Goal: Task Accomplishment & Management: Complete application form

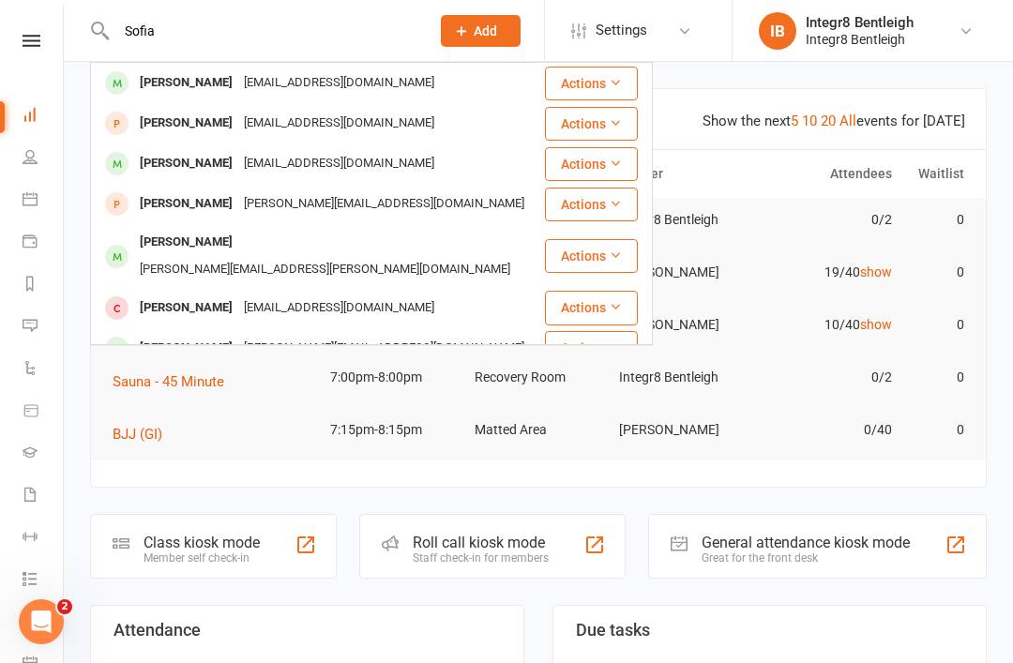
type input "Sofia"
click at [341, 81] on div "[EMAIL_ADDRESS][DOMAIN_NAME]" at bounding box center [339, 82] width 202 height 27
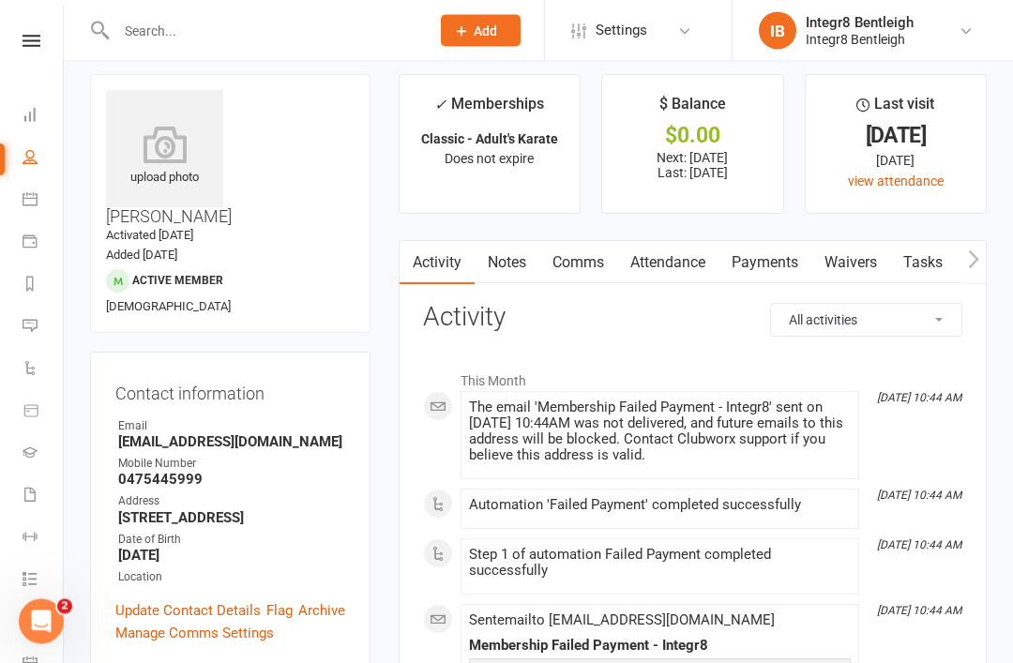
scroll to position [8, 0]
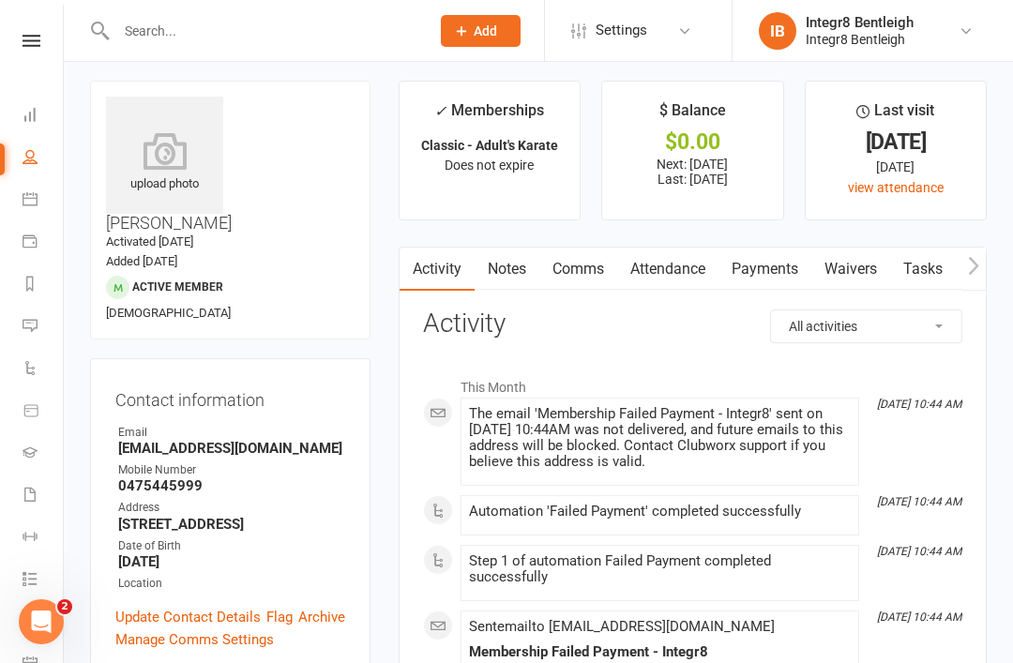
click at [855, 253] on link "Waivers" at bounding box center [851, 269] width 79 height 43
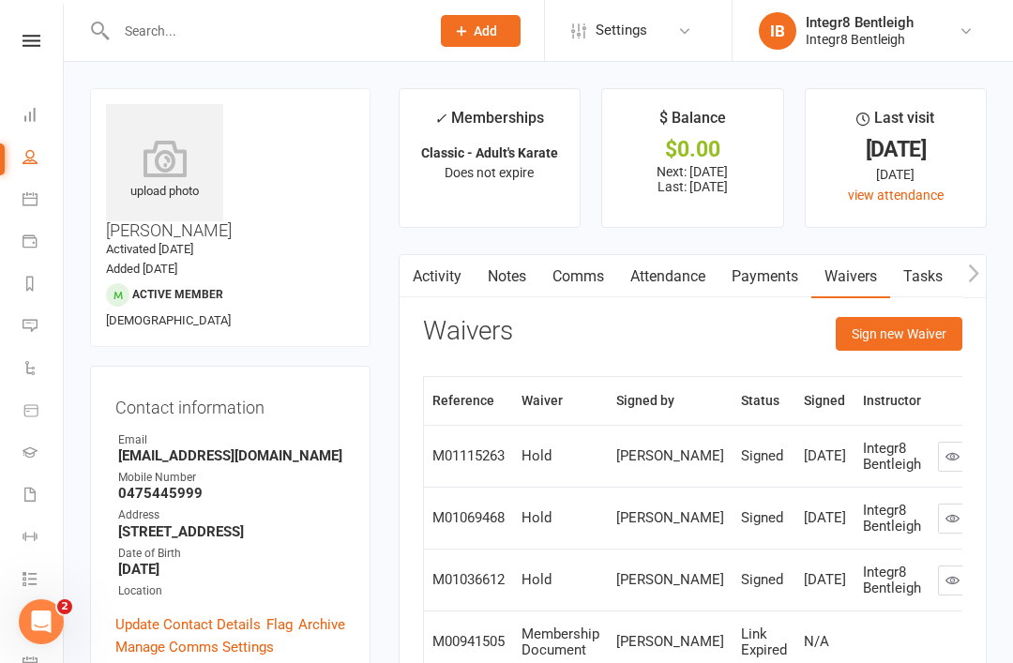
click at [862, 326] on button "Sign new Waiver" at bounding box center [899, 334] width 127 height 34
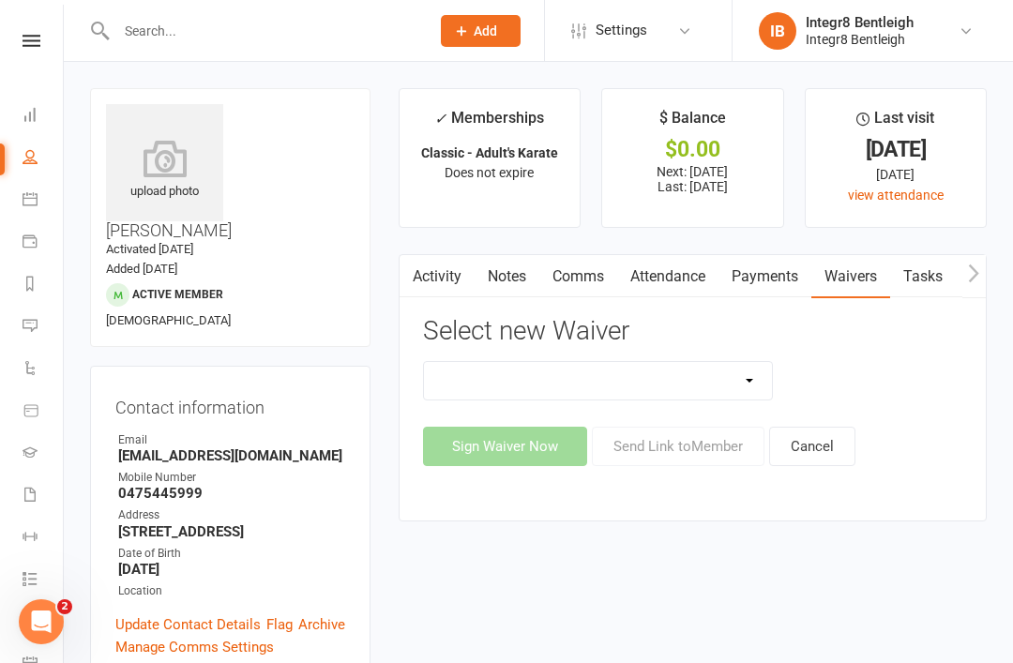
click at [730, 380] on select "10 Class Pass Cancellation Free Trial Hold Membership Document Mobility Worksho…" at bounding box center [598, 381] width 349 height 38
select select "10644"
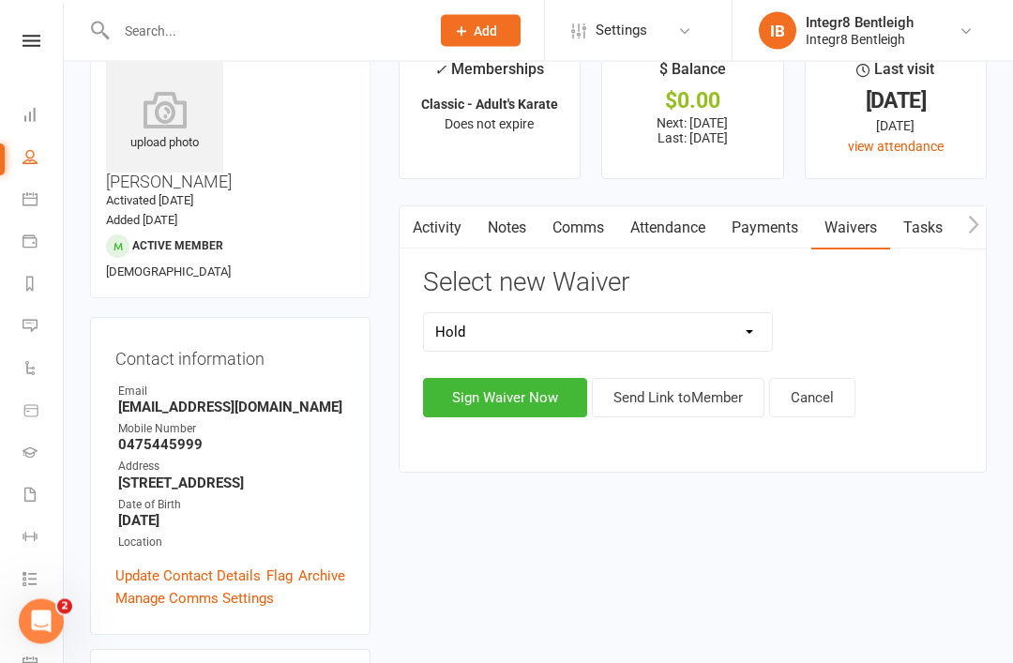
scroll to position [49, 0]
click at [524, 390] on button "Sign Waiver Now" at bounding box center [505, 397] width 164 height 39
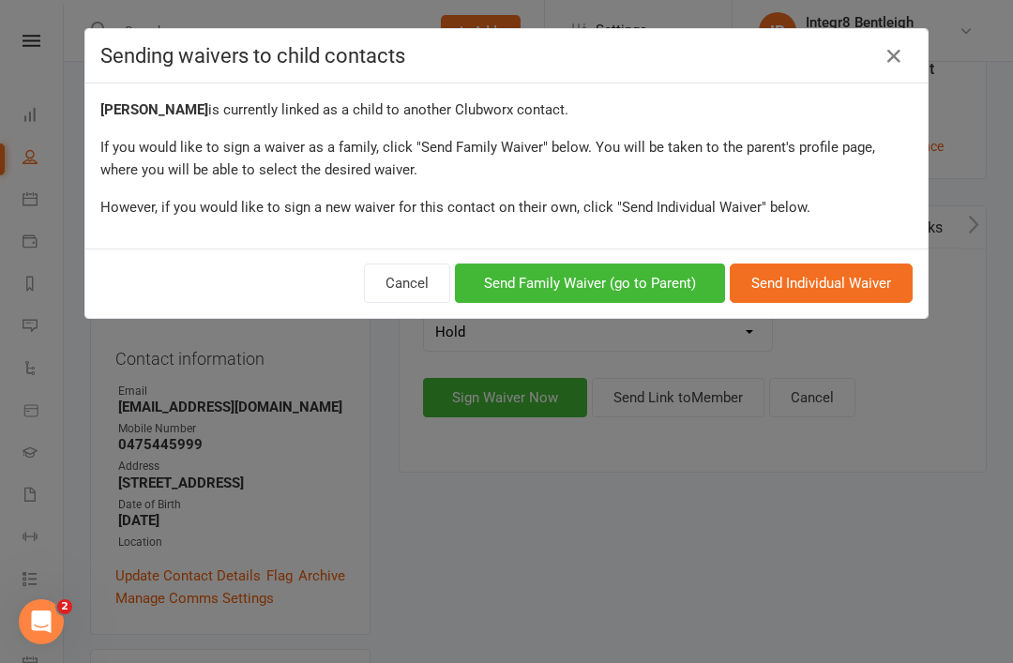
click at [613, 281] on button "Send Family Waiver (go to Parent)" at bounding box center [590, 283] width 270 height 39
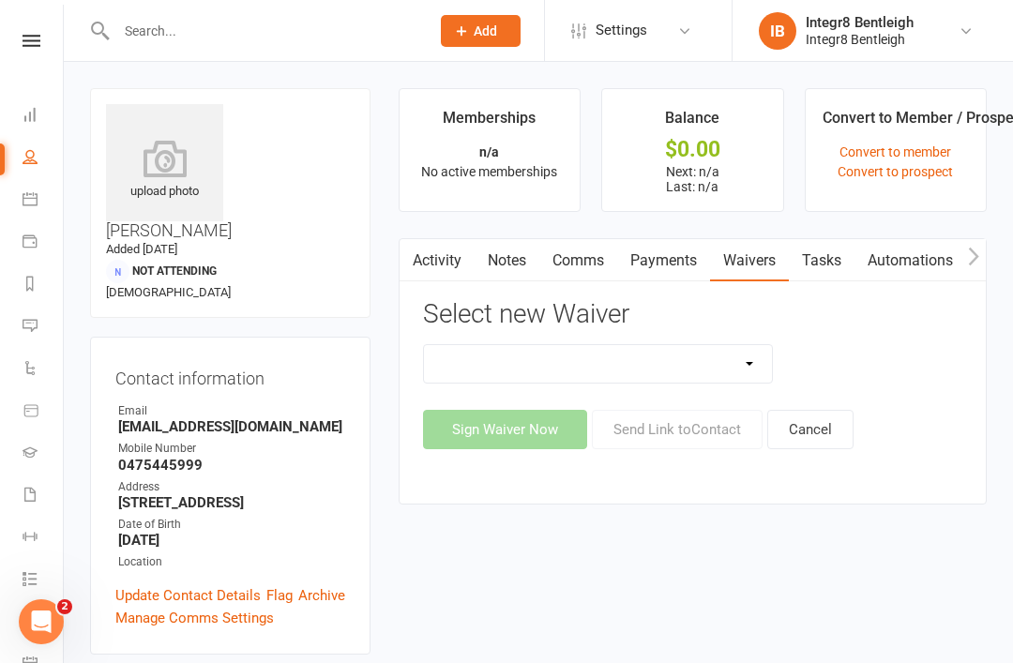
click at [700, 366] on select "10 Class Pass Cancellation Hold Membership Document Mobility Workshop No Payers…" at bounding box center [598, 364] width 349 height 38
select select "10644"
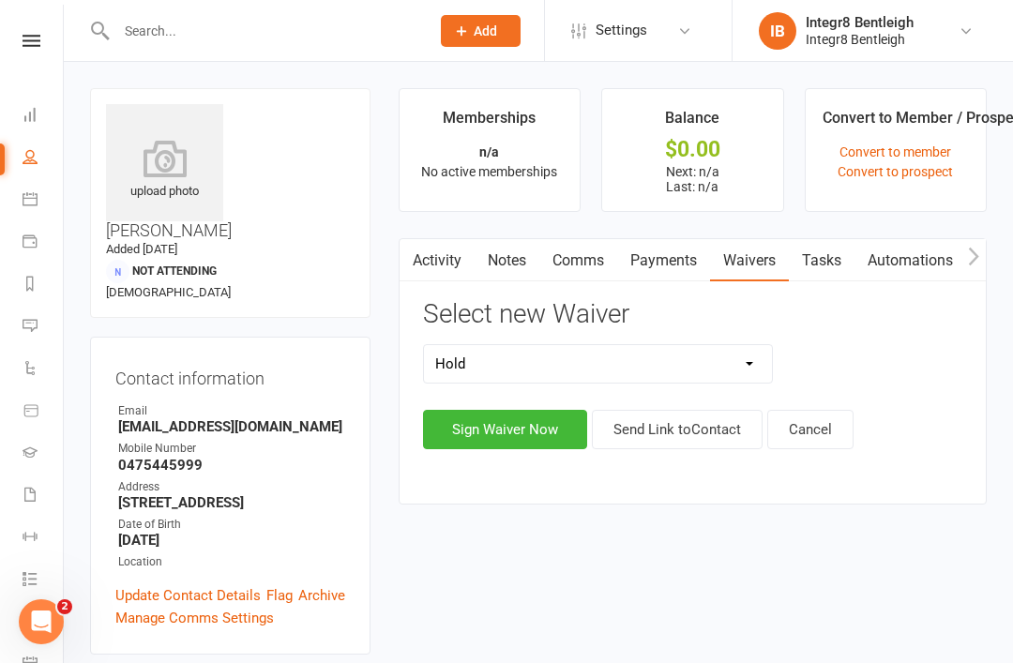
click at [518, 428] on button "Sign Waiver Now" at bounding box center [505, 429] width 164 height 39
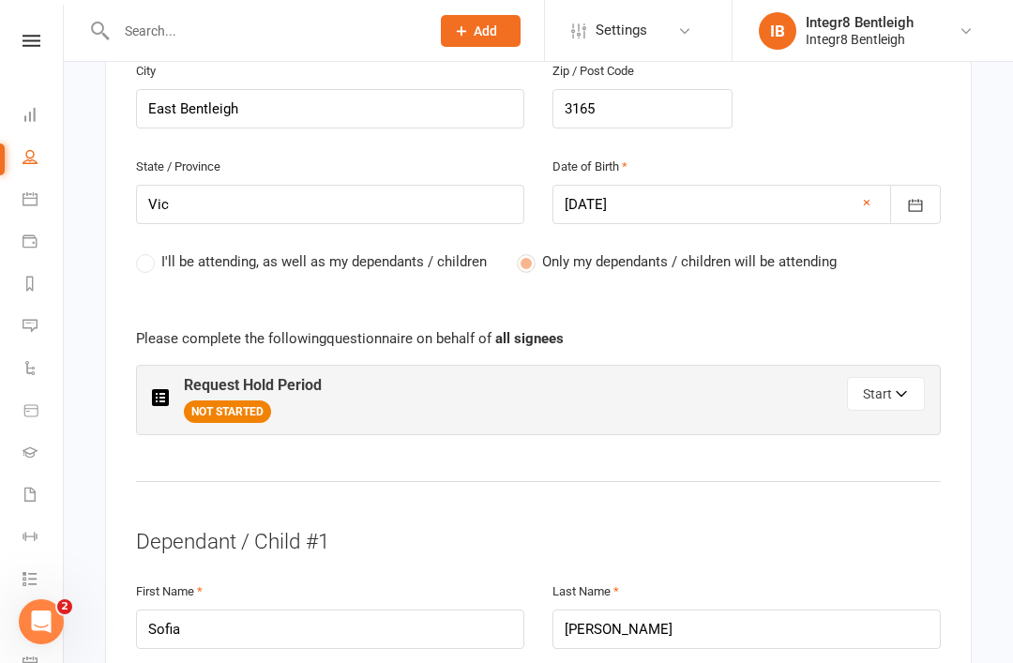
scroll to position [882, 0]
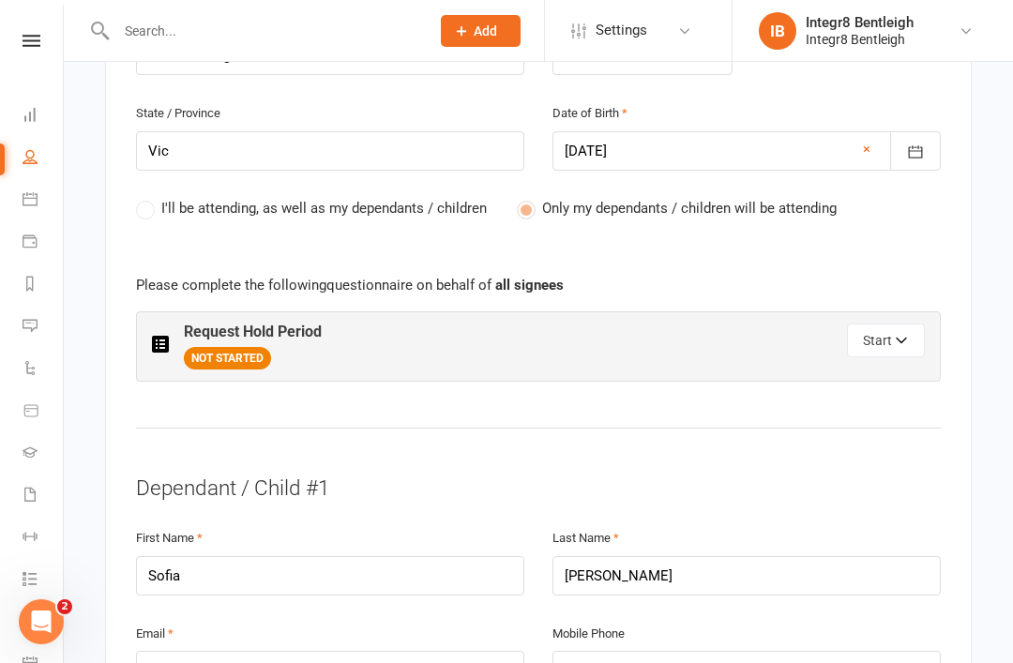
click at [896, 324] on button "Start" at bounding box center [886, 341] width 78 height 34
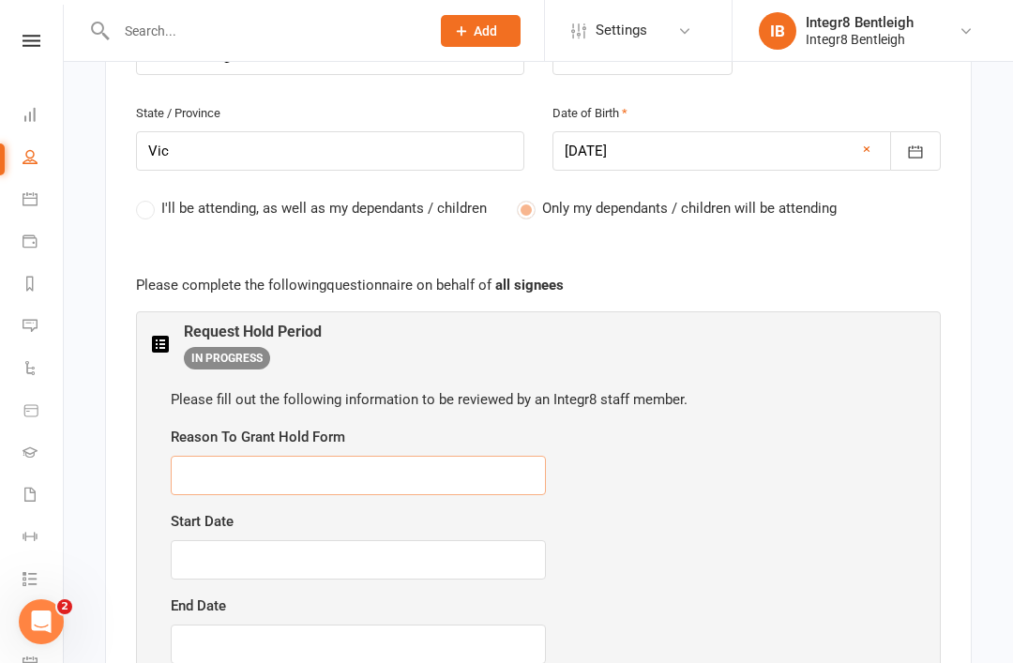
click at [384, 456] on input "text" at bounding box center [358, 475] width 375 height 39
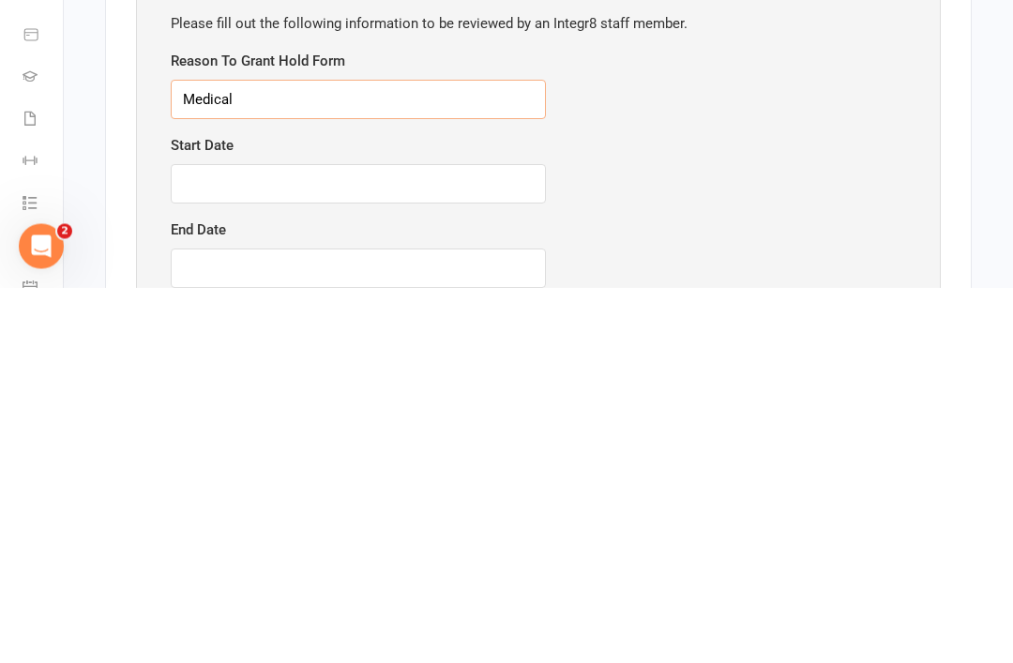
type input "Medical"
click at [422, 541] on input "text" at bounding box center [358, 560] width 375 height 39
type input "[DATE]"
click at [388, 625] on input "text" at bounding box center [358, 644] width 375 height 39
type input "[DATE]"
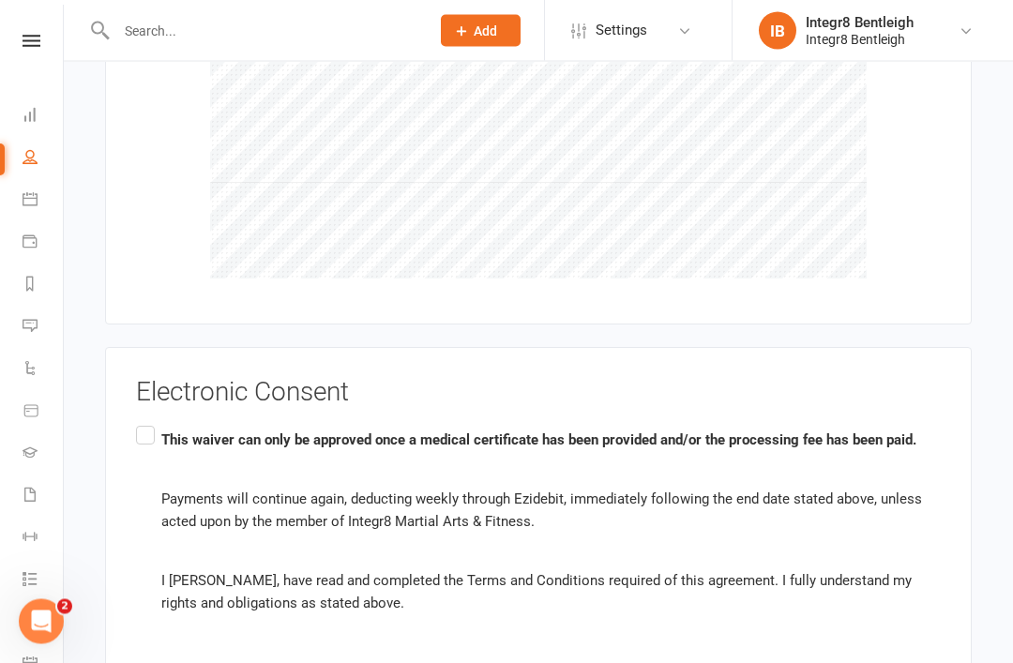
scroll to position [2424, 0]
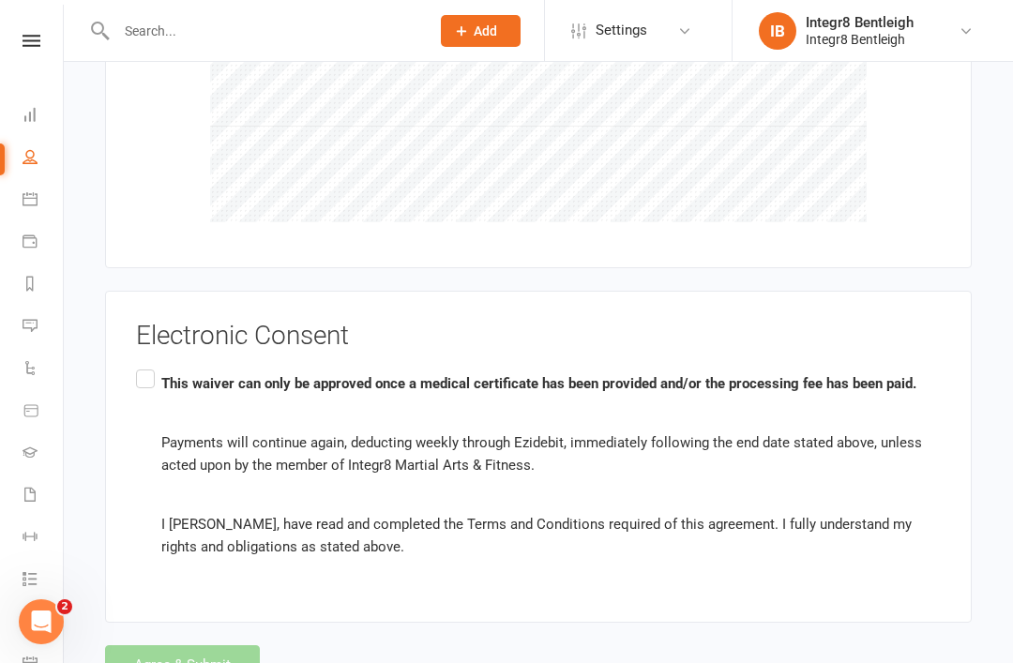
click at [145, 366] on label "This waiver can only be approved once a medical certificate has been provided a…" at bounding box center [538, 466] width 805 height 200
click at [145, 366] on input "This waiver can only be approved once a medical certificate has been provided a…" at bounding box center [142, 366] width 12 height 0
click at [238, 646] on button "Agree & Submit" at bounding box center [182, 665] width 155 height 39
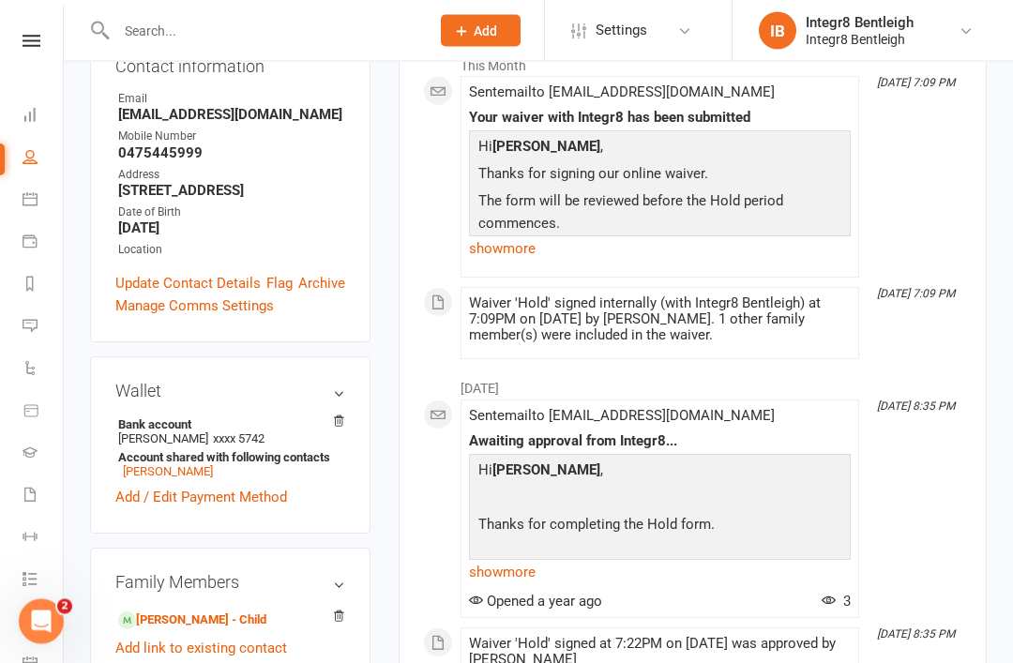
scroll to position [312, 0]
click at [232, 660] on link "Add link to new contact" at bounding box center [189, 671] width 148 height 23
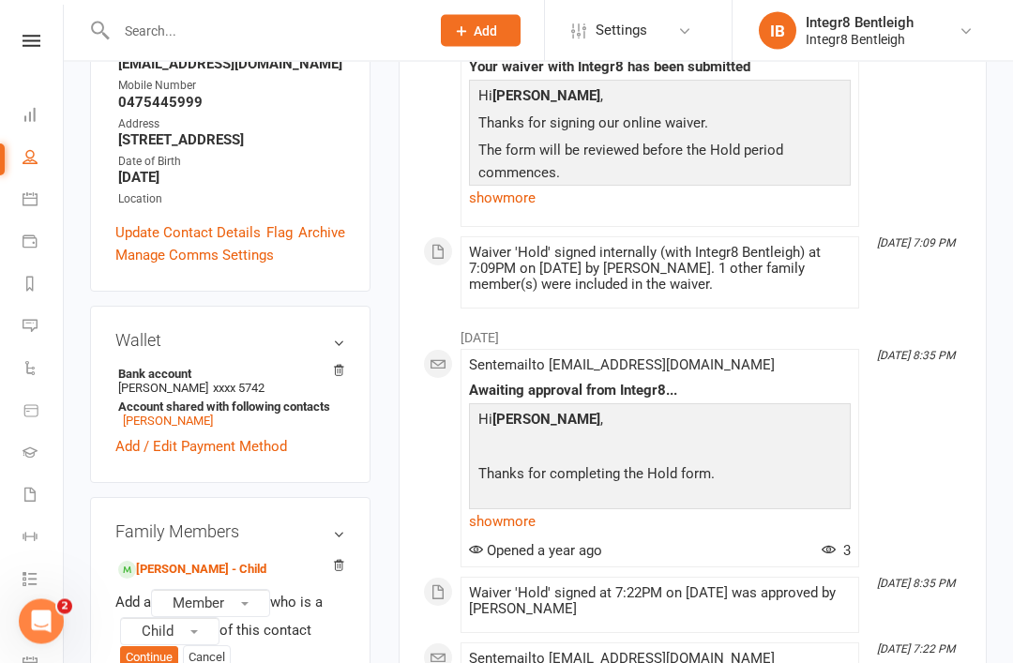
click at [166, 647] on button "Continue" at bounding box center [149, 658] width 58 height 23
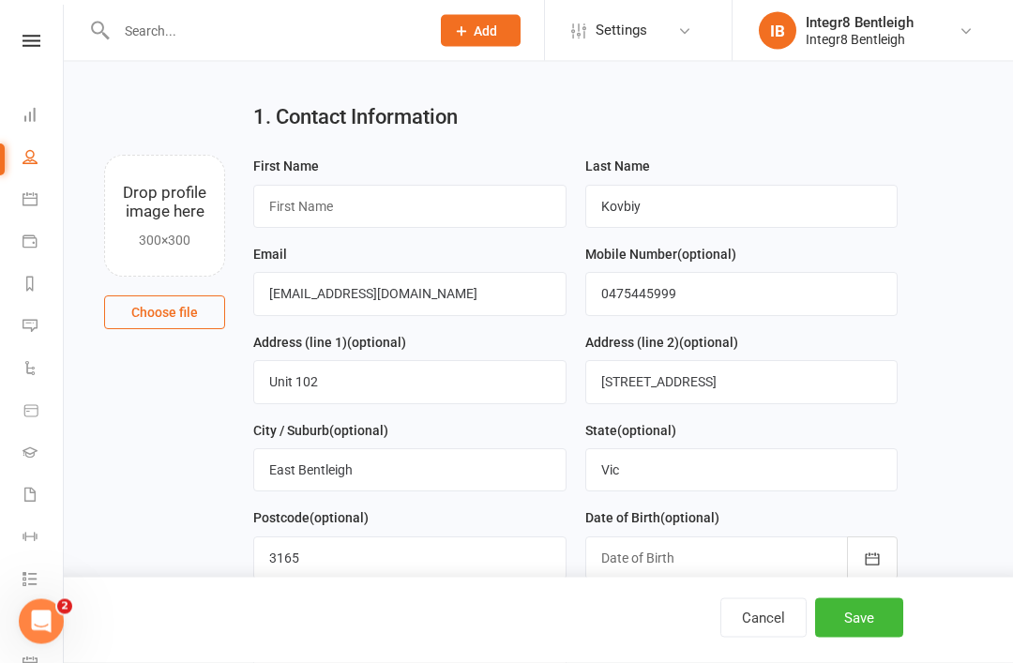
scroll to position [60, 0]
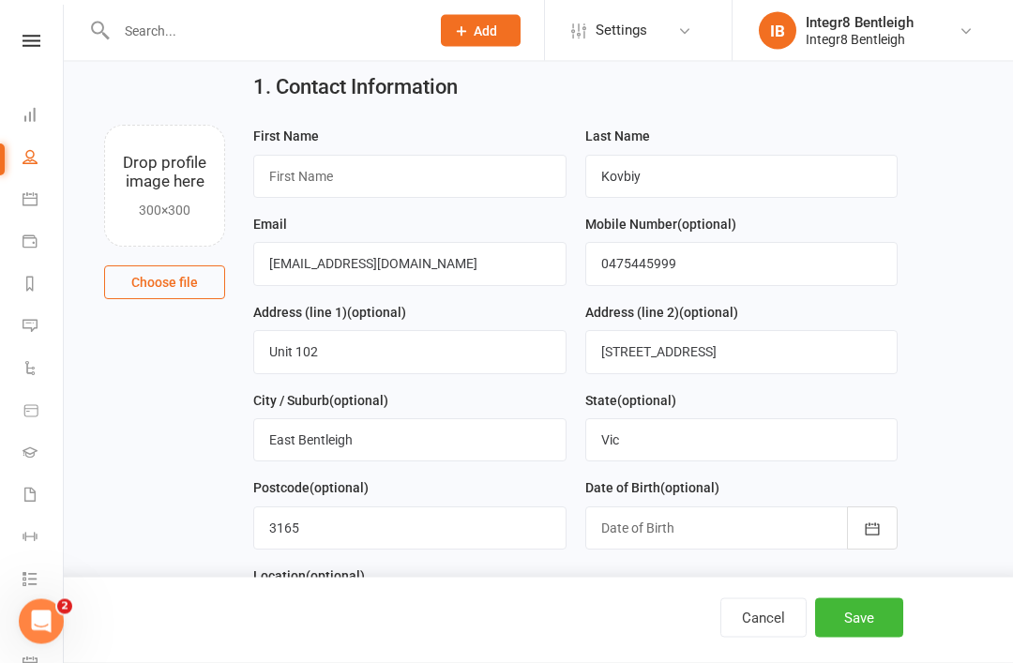
click at [969, 372] on main "1. Contact Information Drop profile image here 300×300 Choose file First Name L…" at bounding box center [538, 667] width 897 height 1218
click at [458, 182] on input "text" at bounding box center [409, 177] width 313 height 43
click at [390, 175] on input "[PERSON_NAME]" at bounding box center [409, 177] width 313 height 43
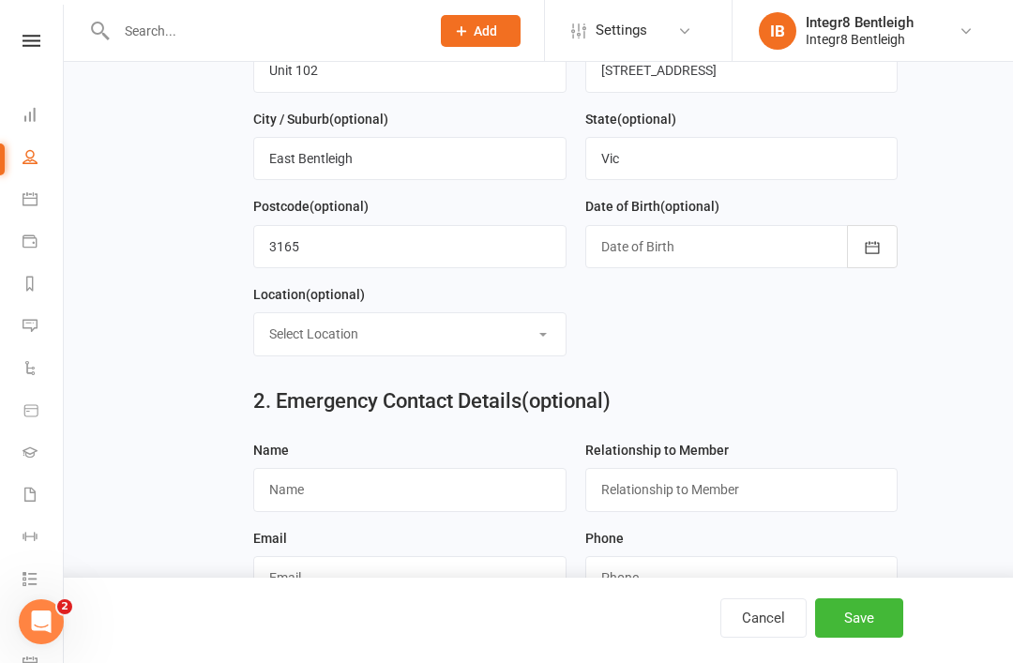
scroll to position [297, 0]
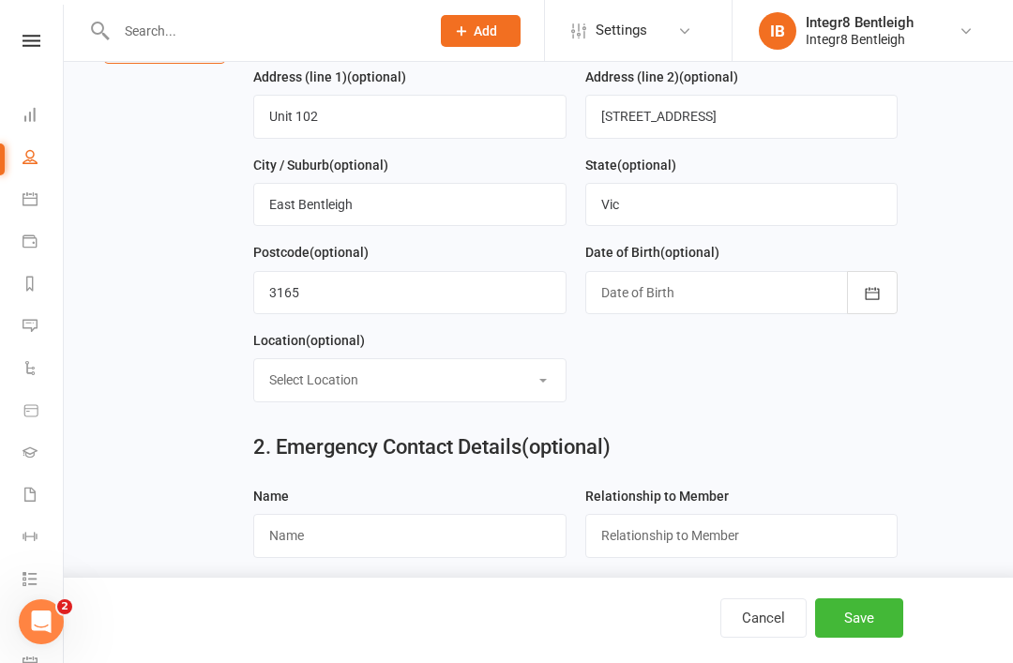
type input "Kiy"
click at [752, 301] on div at bounding box center [742, 292] width 313 height 43
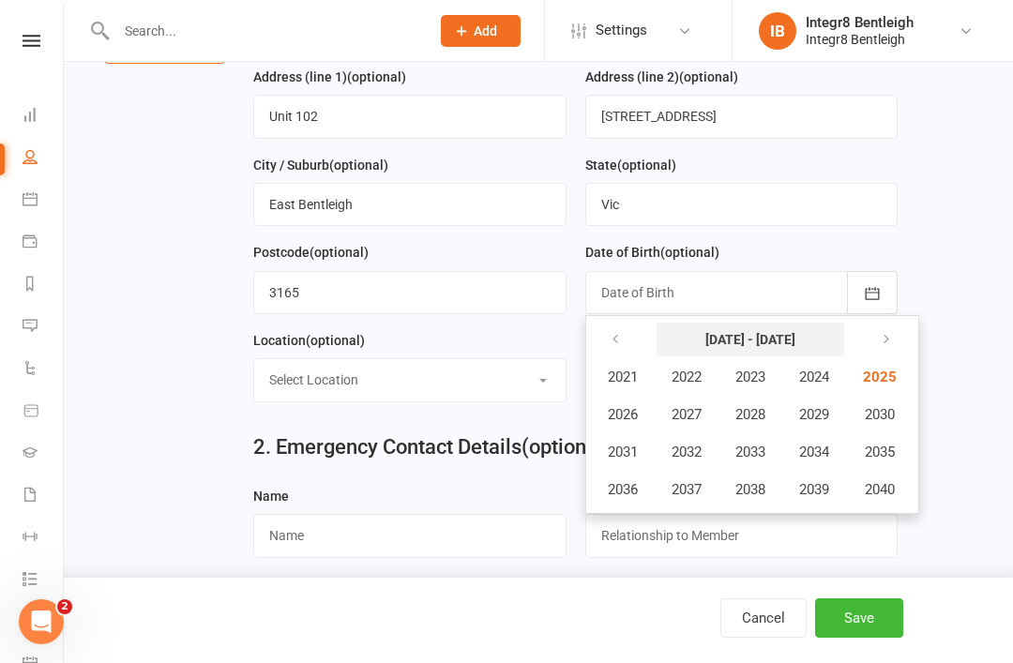
click at [736, 345] on strong "[DATE] - [DATE]" at bounding box center [751, 339] width 90 height 15
click at [614, 341] on icon "button" at bounding box center [615, 339] width 13 height 15
click at [873, 452] on span "2015" at bounding box center [878, 452] width 30 height 17
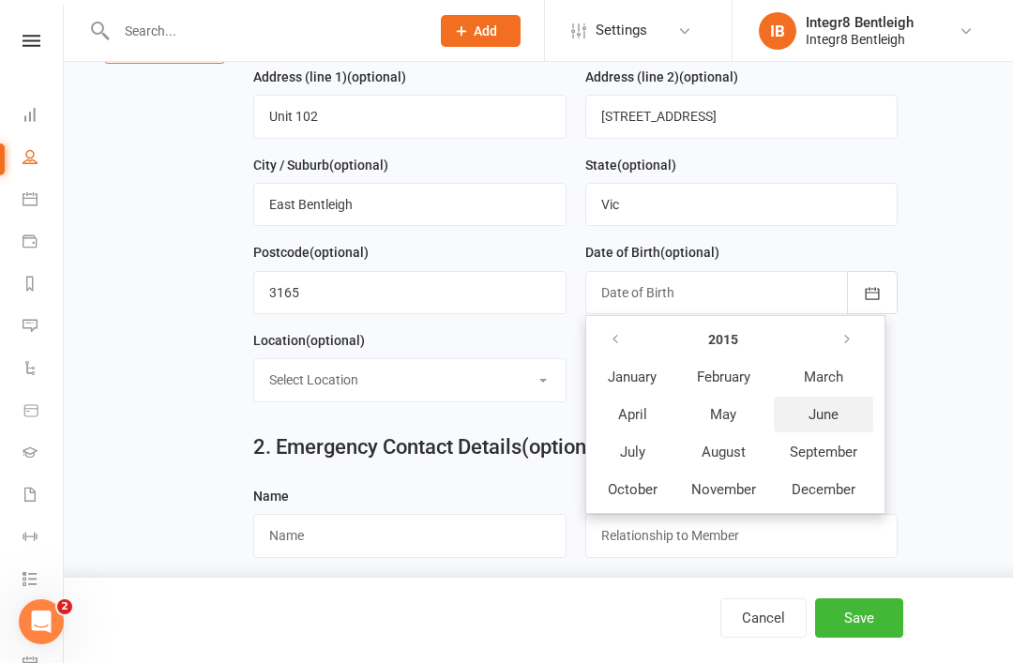
click at [815, 419] on span "June" at bounding box center [824, 414] width 30 height 17
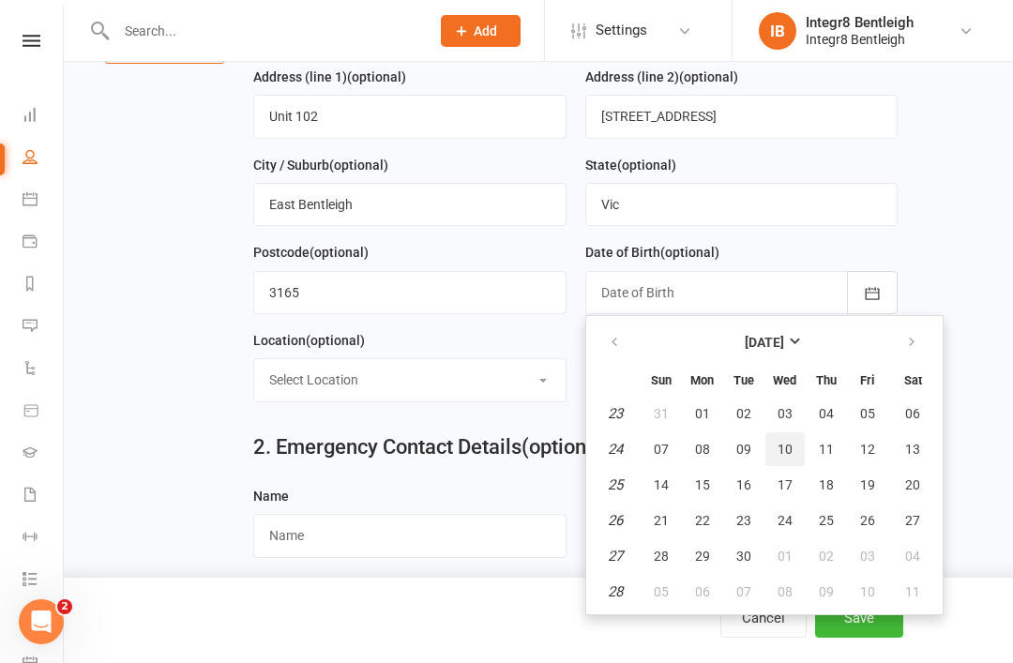
click at [775, 452] on button "10" at bounding box center [785, 450] width 39 height 34
type input "[DATE]"
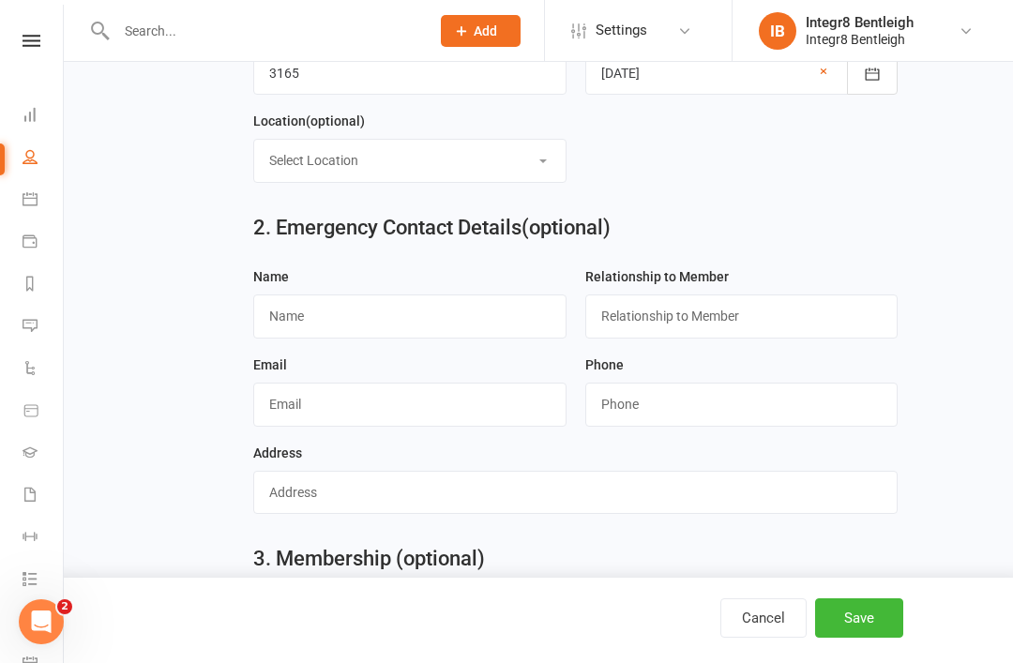
scroll to position [521, 0]
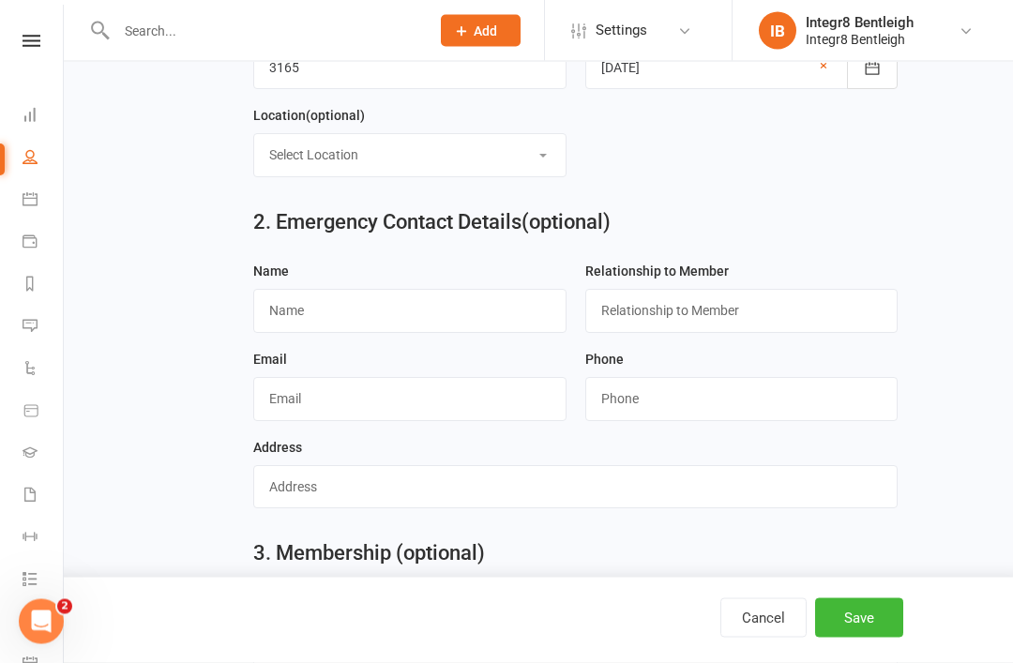
click at [531, 156] on select "Select Location External Matted Area Recovery Room Weights Room" at bounding box center [410, 155] width 312 height 41
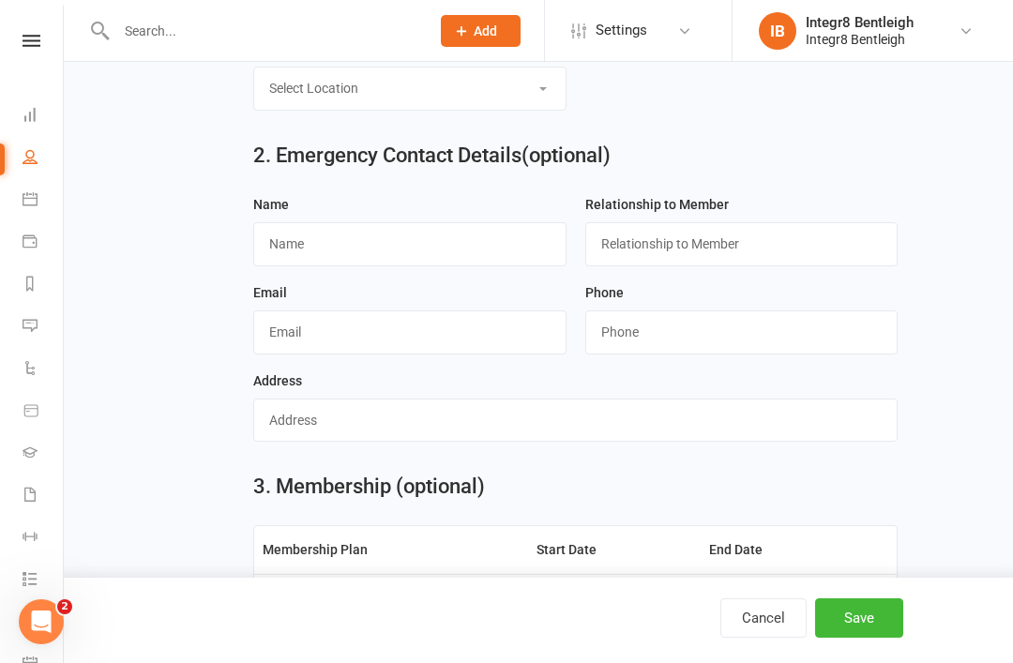
scroll to position [587, 0]
click at [654, 252] on input "text" at bounding box center [742, 244] width 313 height 43
click at [188, 269] on main "1. Contact Information Drop profile image here 300×300 Choose file First Name K…" at bounding box center [538, 140] width 897 height 1218
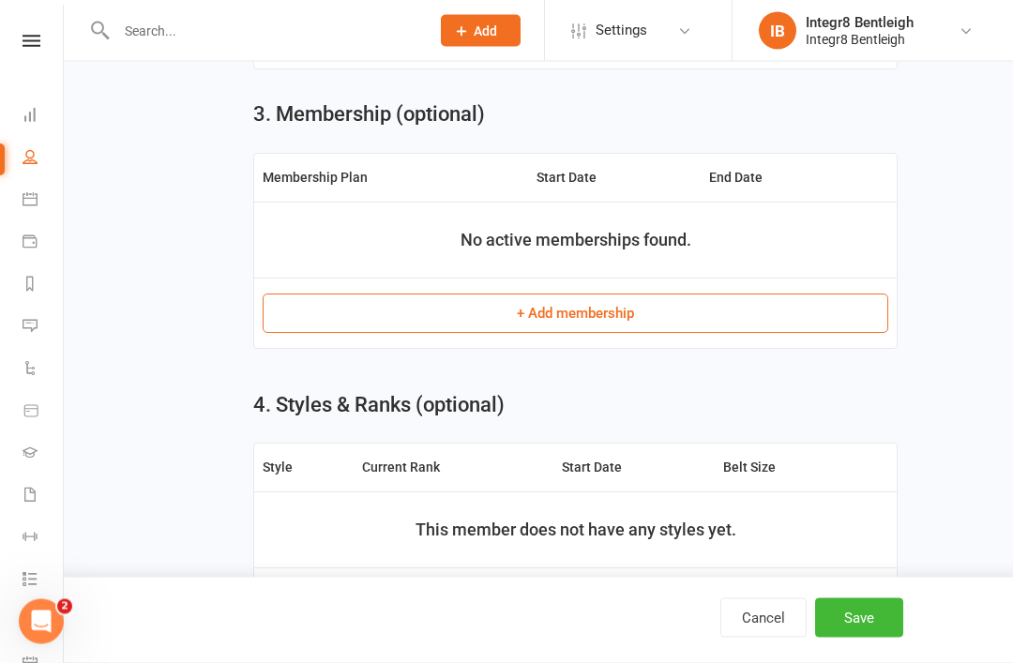
scroll to position [1026, 0]
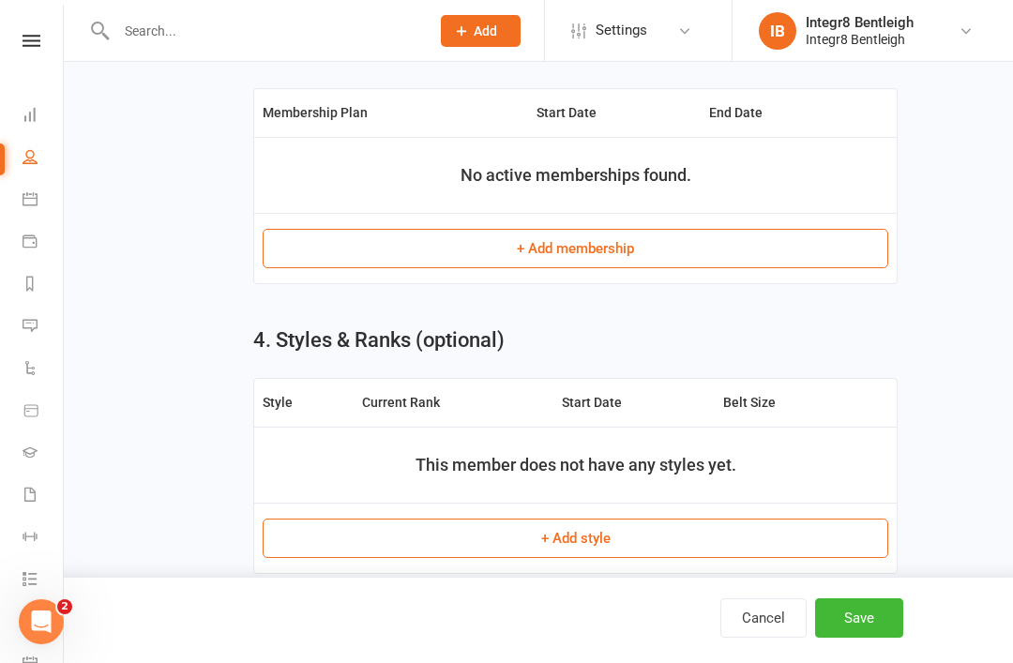
click at [874, 638] on button "Save" at bounding box center [859, 618] width 88 height 39
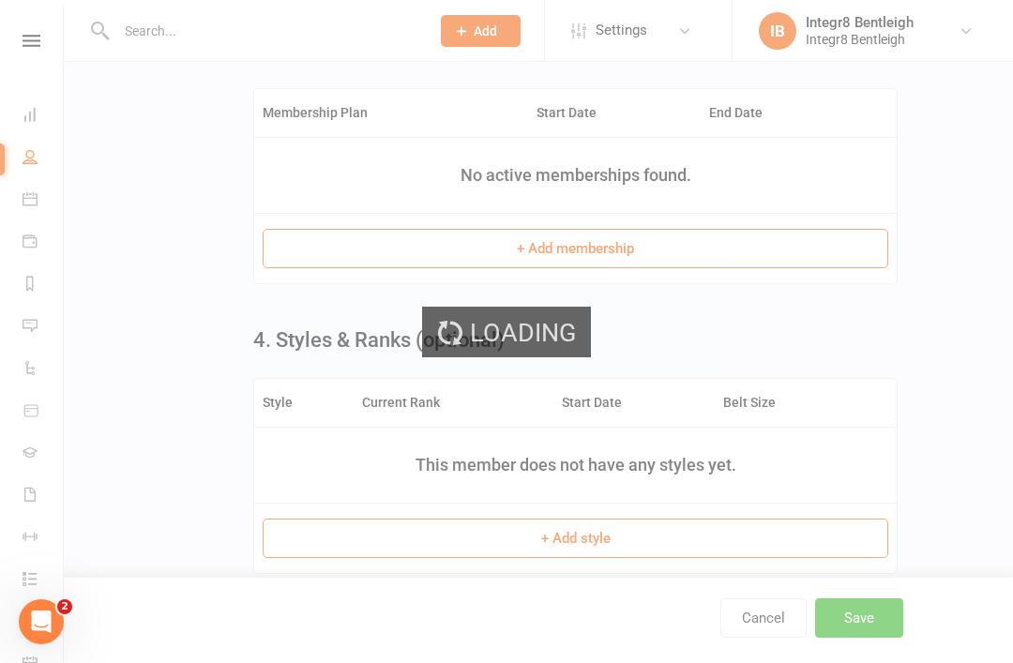
scroll to position [0, 0]
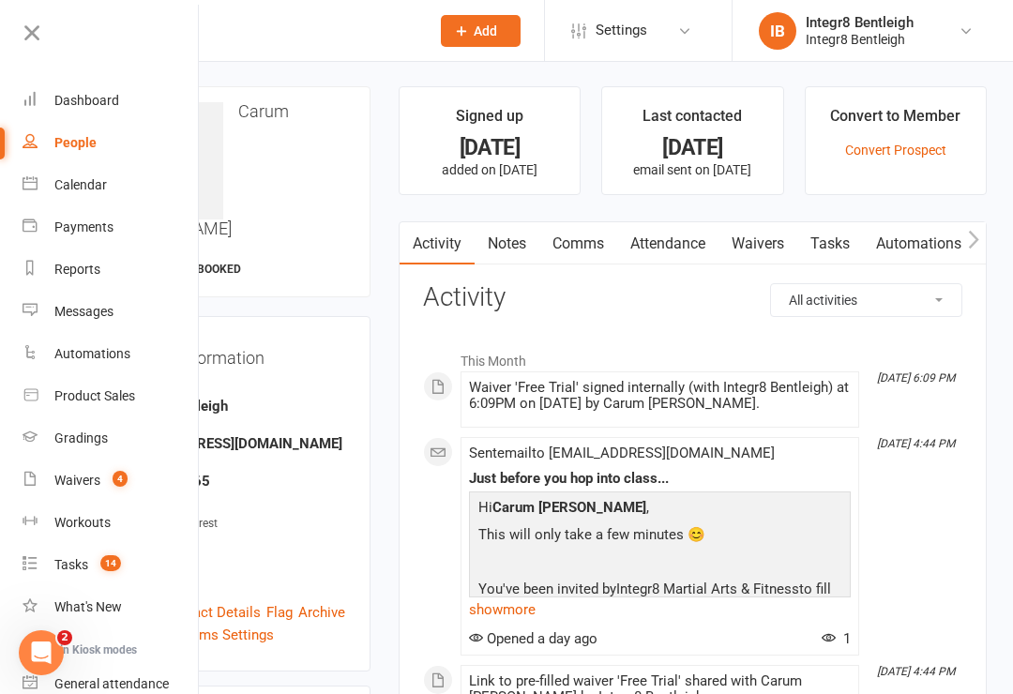
click at [26, 31] on icon at bounding box center [32, 33] width 26 height 26
